Goal: Communication & Community: Answer question/provide support

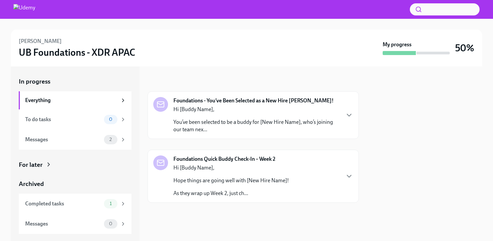
click at [278, 171] on div "Hi [Buddy Name], Hope things are going well with [New Hire Name]! As they wrap …" at bounding box center [230, 180] width 115 height 33
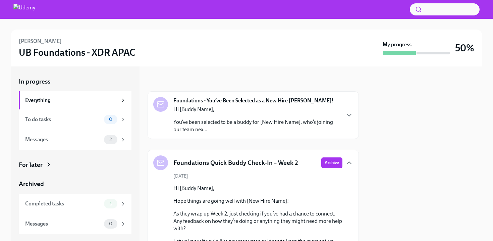
click at [278, 127] on p "You’ve been selected to be a buddy for [New Hire Name], who’s joining our team …" at bounding box center [256, 125] width 166 height 15
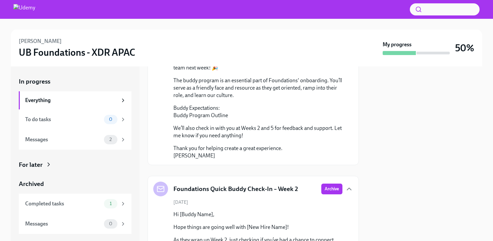
scroll to position [164, 0]
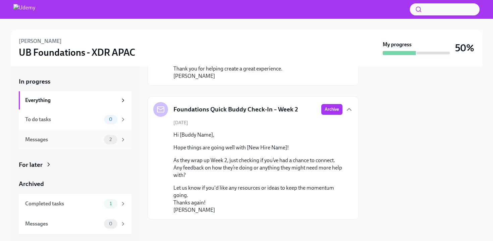
click at [94, 135] on div "Messages 2" at bounding box center [75, 139] width 101 height 9
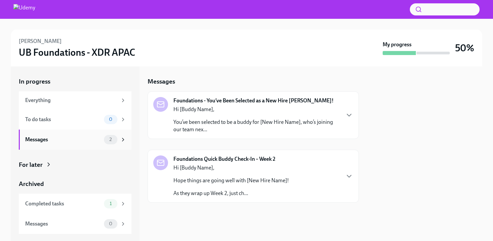
click at [112, 139] on span "2" at bounding box center [110, 139] width 10 height 5
click at [124, 140] on icon at bounding box center [123, 139] width 6 height 6
click at [218, 117] on div "Hi [Buddy Name], You’ve been selected to be a buddy for [New Hire Name], who’s …" at bounding box center [256, 119] width 166 height 27
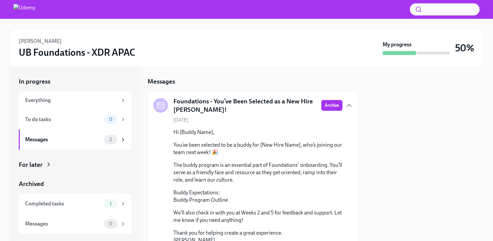
scroll to position [94, 0]
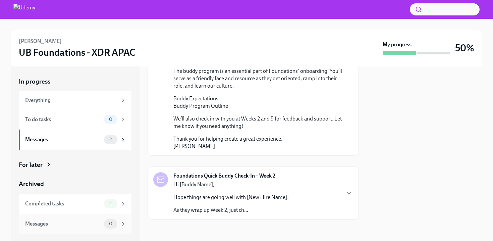
click at [70, 226] on div "Messages" at bounding box center [63, 223] width 76 height 7
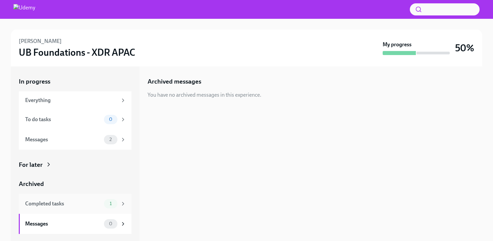
click at [77, 197] on div "Completed tasks 1" at bounding box center [75, 203] width 113 height 20
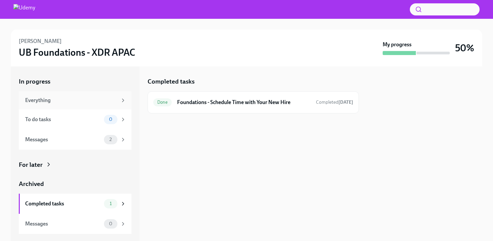
click at [78, 105] on div "Everything" at bounding box center [75, 100] width 113 height 18
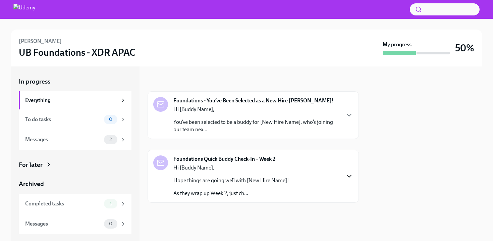
click at [349, 175] on icon "button" at bounding box center [349, 176] width 8 height 8
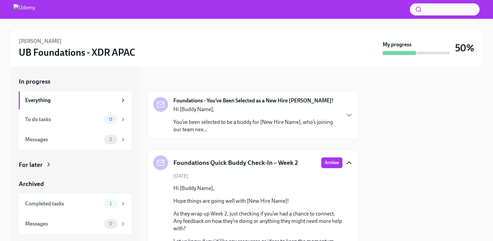
click at [349, 162] on icon "button" at bounding box center [349, 163] width 8 height 8
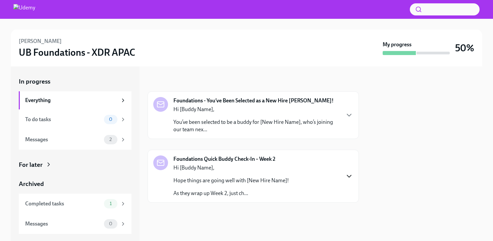
click at [349, 162] on div "Foundations Quick Buddy Check-In – Week 2 Hi [Buddy Name], Hope things are goin…" at bounding box center [253, 176] width 200 height 42
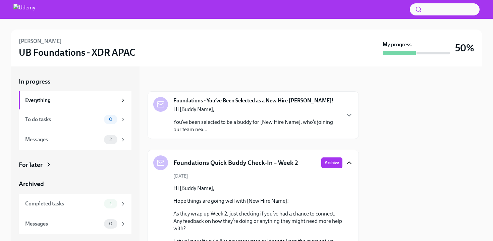
scroll to position [53, 0]
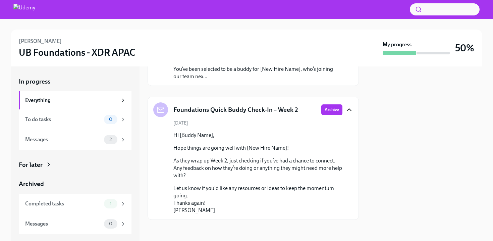
click at [203, 116] on div "Foundations Quick Buddy Check-In – Week 2" at bounding box center [225, 109] width 145 height 15
click at [203, 139] on div "Hi [Buddy Name], Hope things are going well with [New Hire Name]! As they wrap …" at bounding box center [257, 172] width 169 height 82
click at [203, 154] on div "Hi [Buddy Name], Hope things are going well with [New Hire Name]! As they wrap …" at bounding box center [257, 172] width 169 height 82
click at [194, 209] on p "Let us know if you'd like any resources or ideas to keep the momentum going. Th…" at bounding box center [257, 198] width 169 height 29
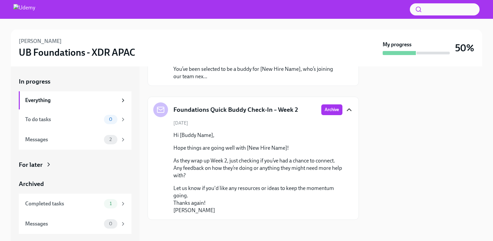
scroll to position [0, 0]
